Goal: Task Accomplishment & Management: Manage account settings

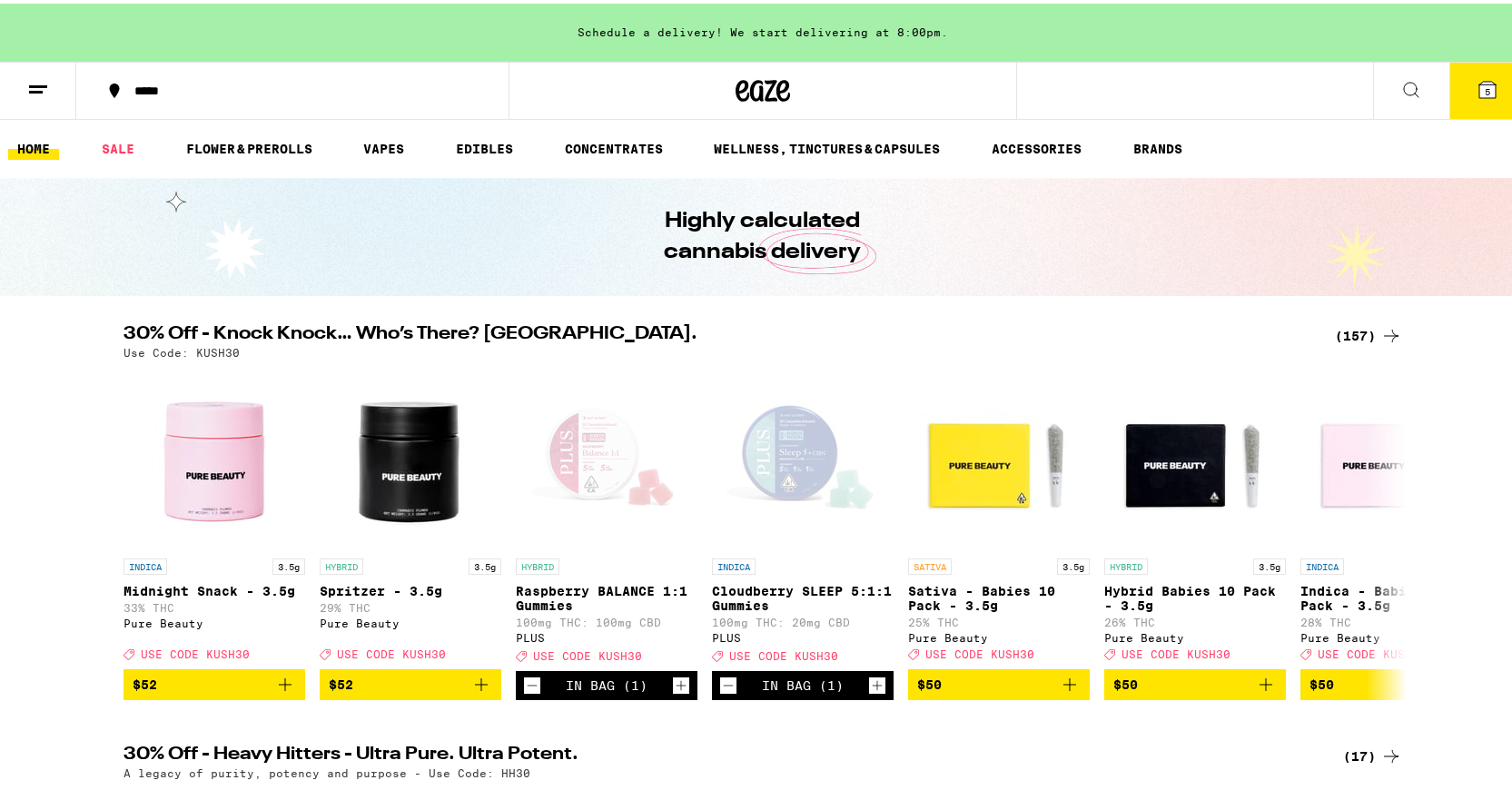
click at [56, 73] on button at bounding box center [38, 87] width 76 height 57
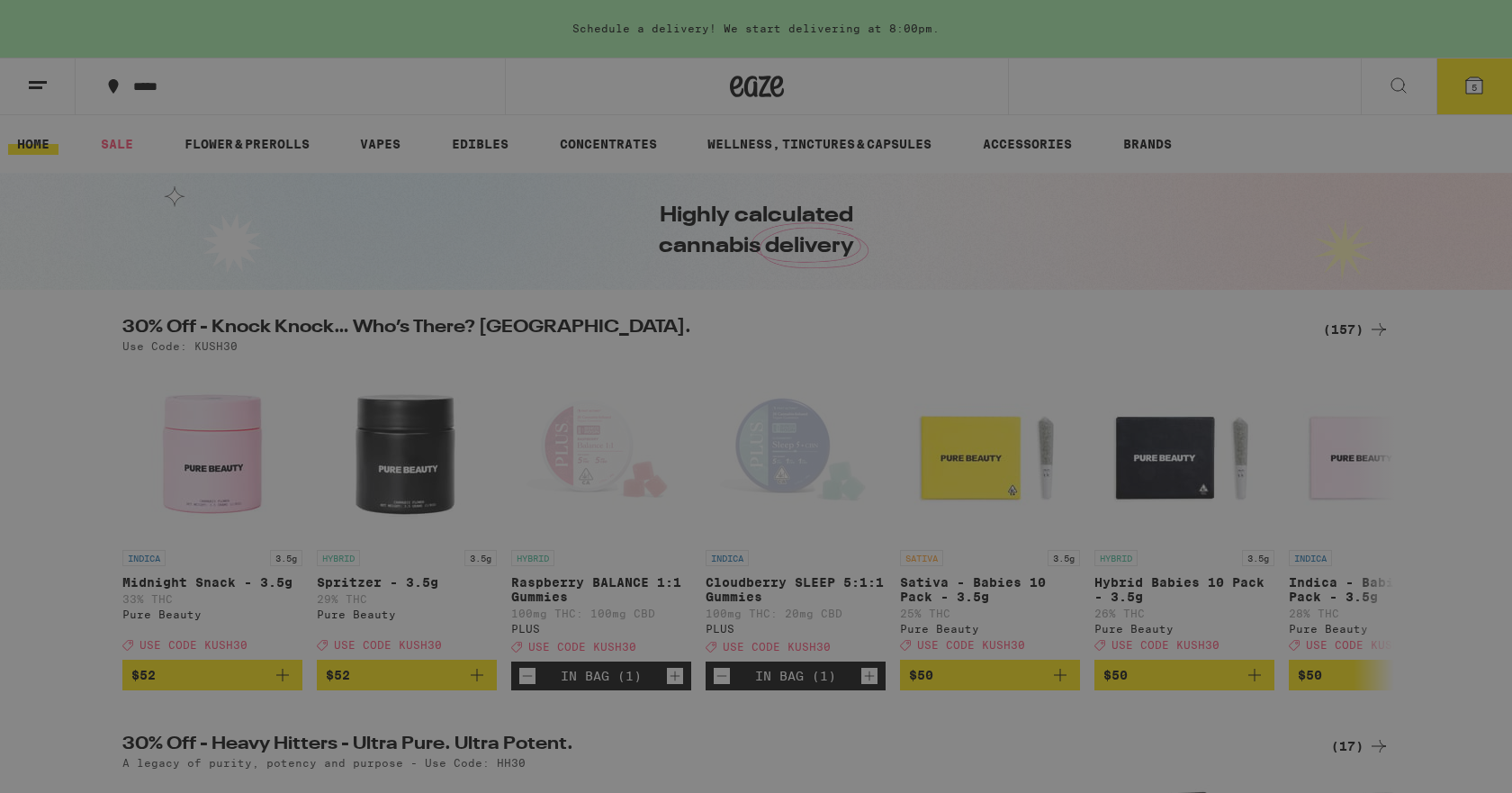
click at [140, 687] on link "Logout" at bounding box center [249, 679] width 316 height 22
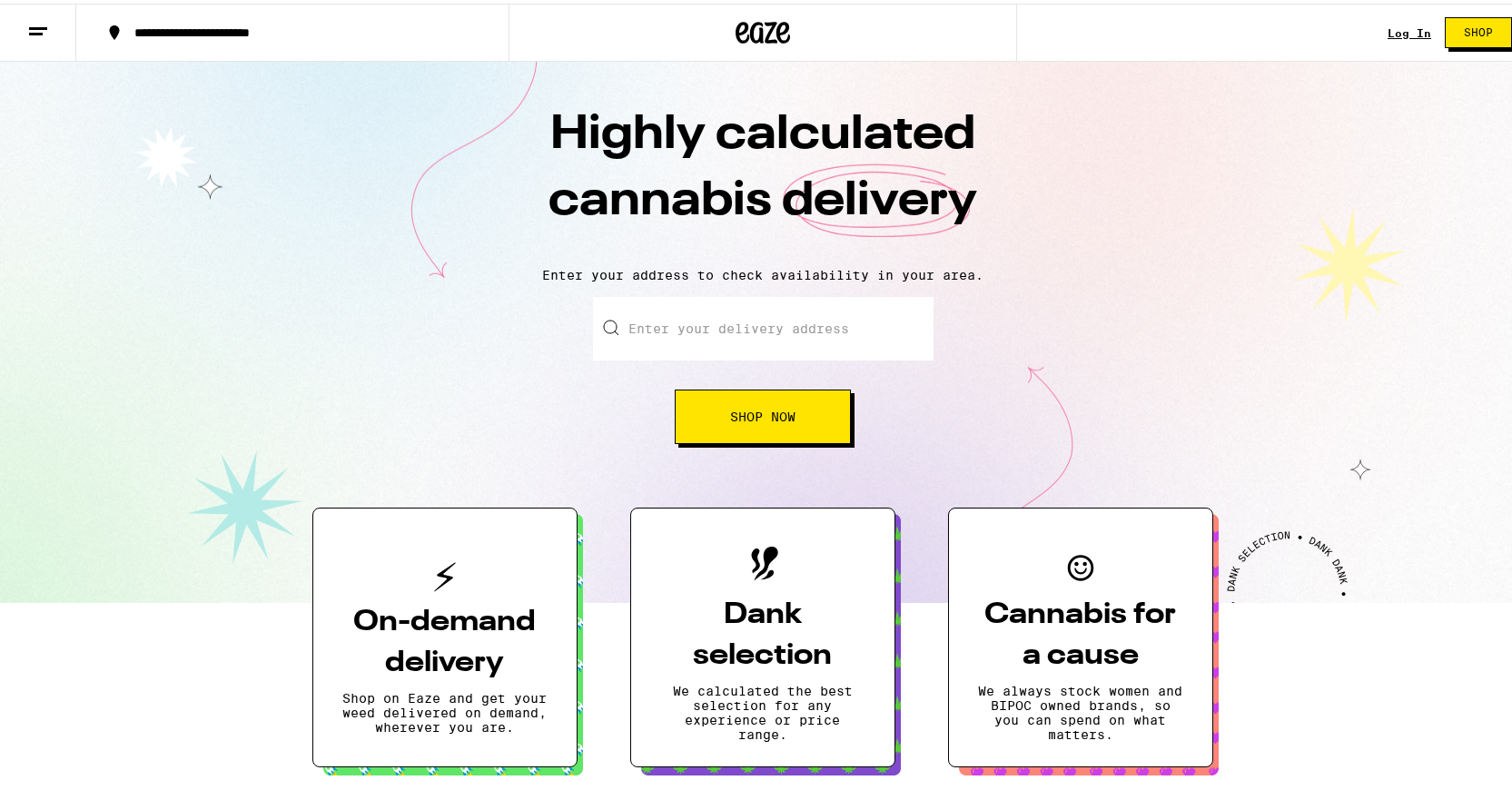
click at [1388, 24] on link "Log In" at bounding box center [1410, 30] width 44 height 12
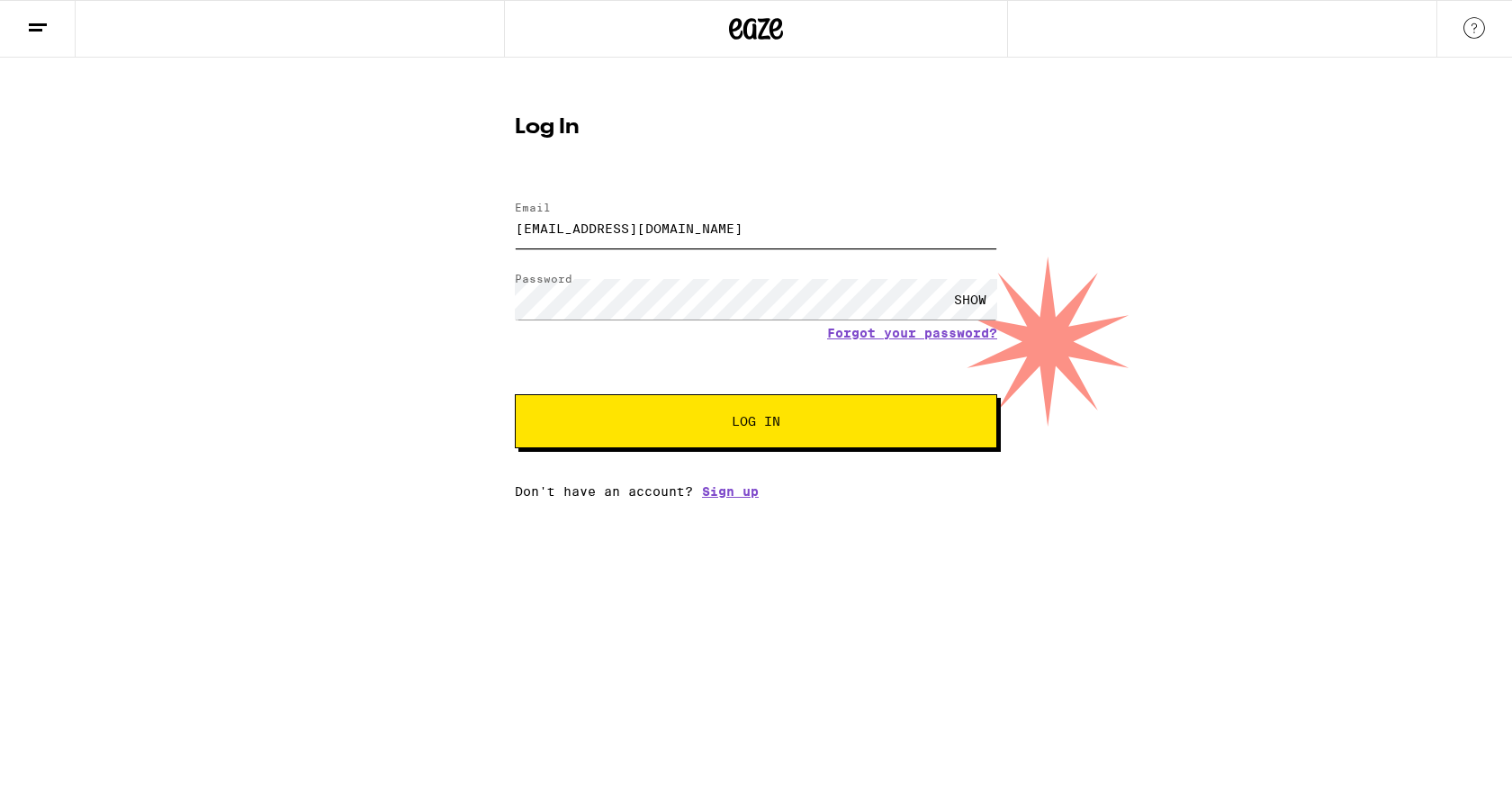
drag, startPoint x: 786, startPoint y: 236, endPoint x: 330, endPoint y: 208, distance: 456.9
click at [330, 208] on div "Log In Email Email [EMAIL_ADDRESS][DOMAIN_NAME] Password Password SHOW Forgot y…" at bounding box center [756, 278] width 1512 height 442
type input "[EMAIL_ADDRESS][DOMAIN_NAME]"
click at [515, 394] on button "Log In" at bounding box center [756, 421] width 483 height 54
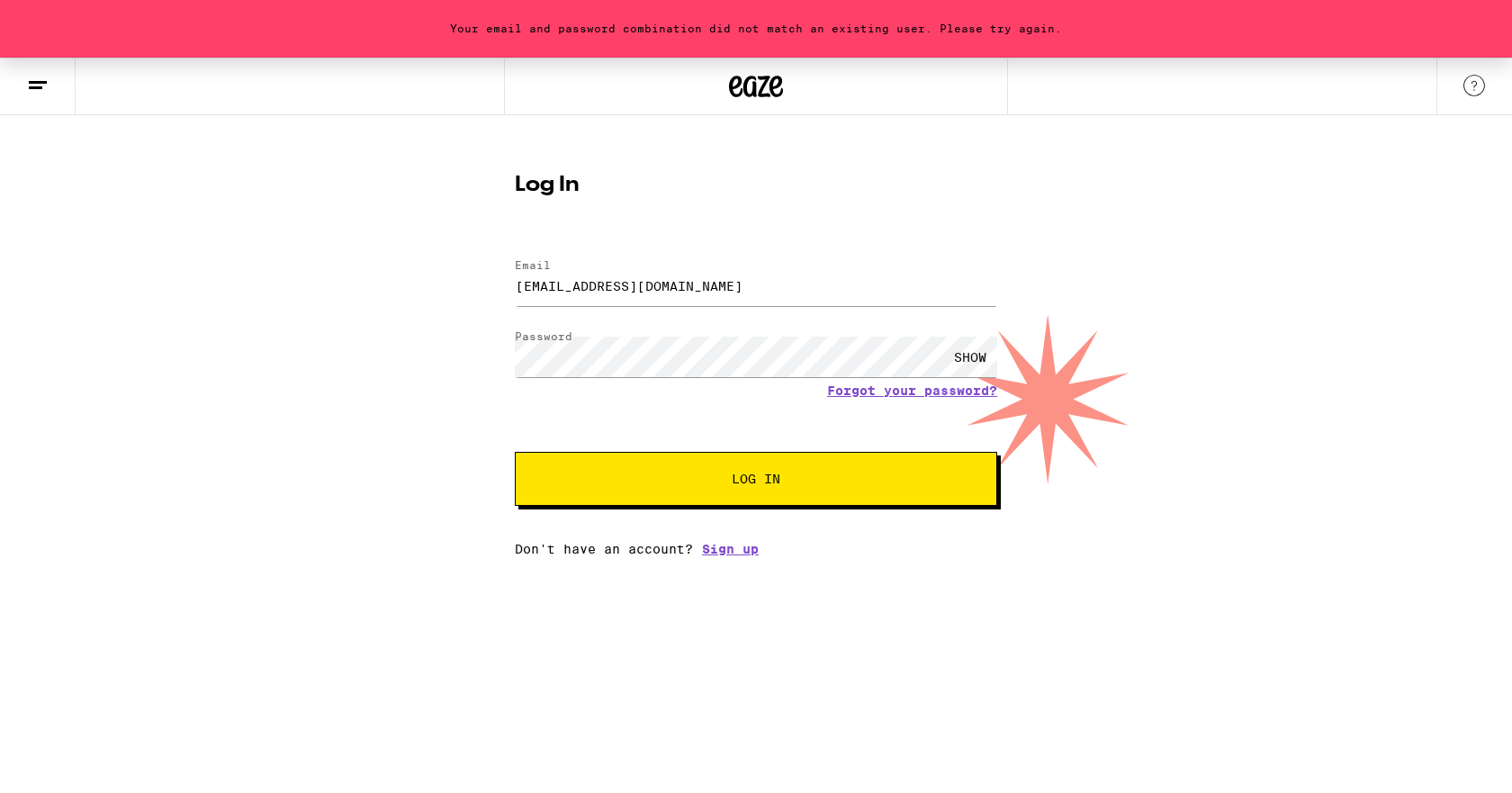
click at [951, 353] on div "SHOW" at bounding box center [970, 356] width 54 height 41
click at [385, 311] on div "Your email and password combination did not match an existing user. Please try …" at bounding box center [756, 307] width 1512 height 499
click at [515, 452] on button "Log In" at bounding box center [756, 479] width 483 height 54
